Goal: Register for event/course

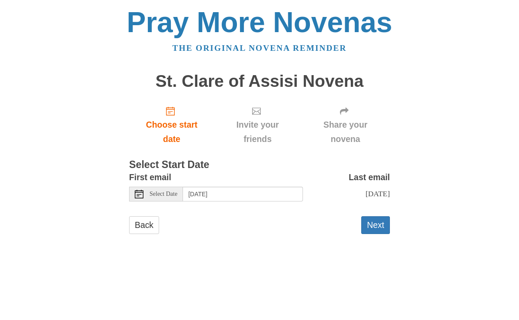
click at [144, 221] on link "Back" at bounding box center [144, 226] width 30 height 18
click at [239, 193] on input "[DATE]" at bounding box center [243, 194] width 120 height 15
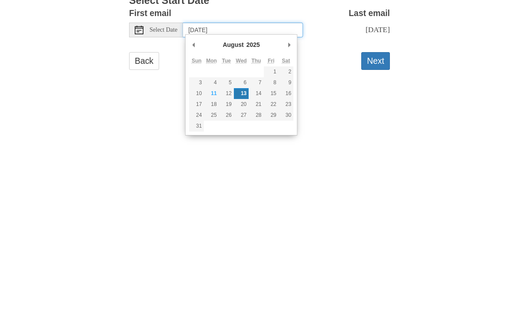
type input "Monday, August 11th"
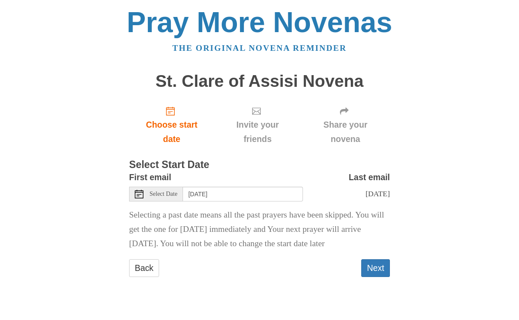
click at [386, 266] on button "Next" at bounding box center [375, 269] width 29 height 18
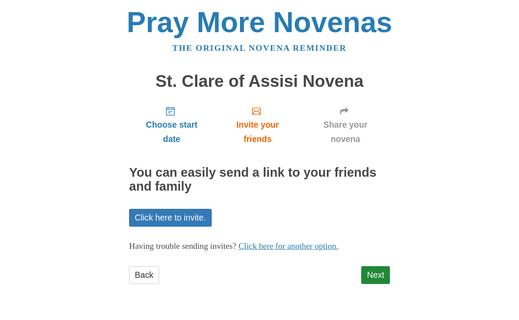
click at [387, 274] on link "Next" at bounding box center [375, 276] width 29 height 18
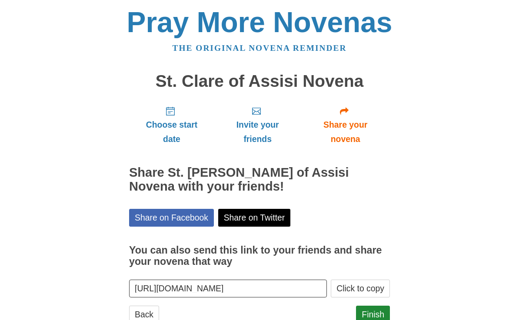
scroll to position [2, 0]
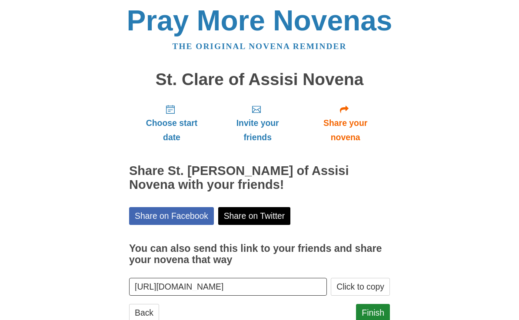
click at [384, 317] on link "Finish" at bounding box center [373, 313] width 34 height 18
